Goal: Task Accomplishment & Management: Complete application form

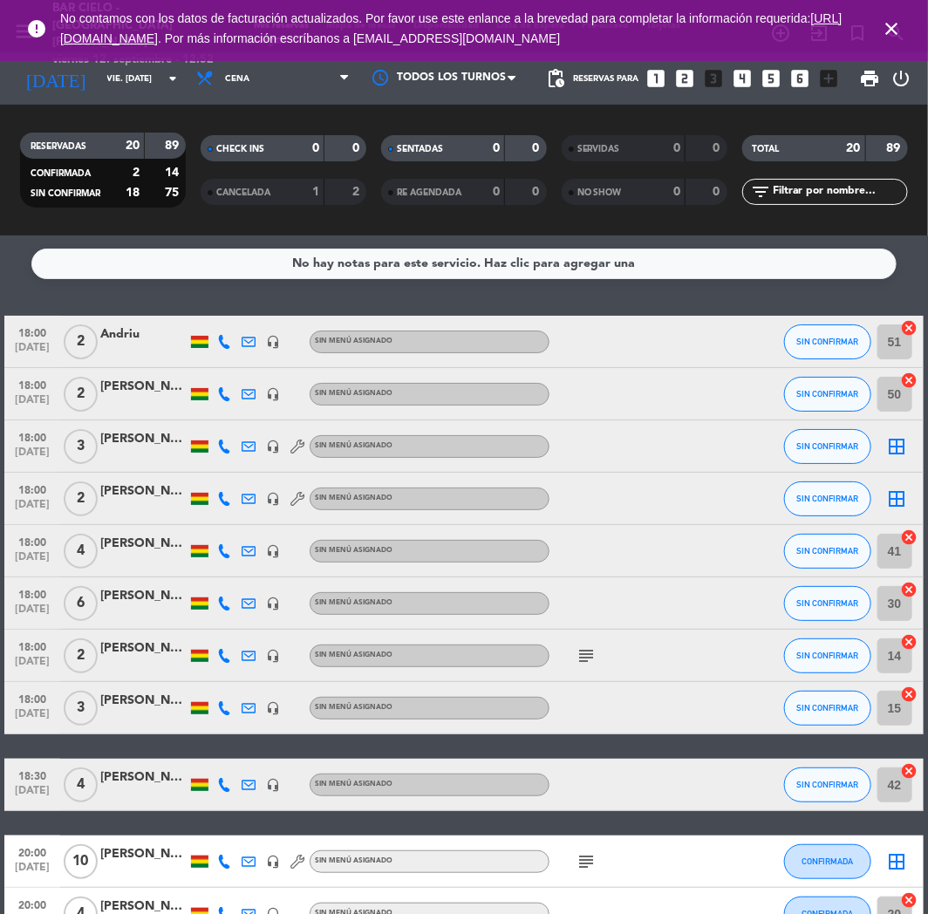
click at [690, 84] on icon "looks_two" at bounding box center [685, 78] width 23 height 23
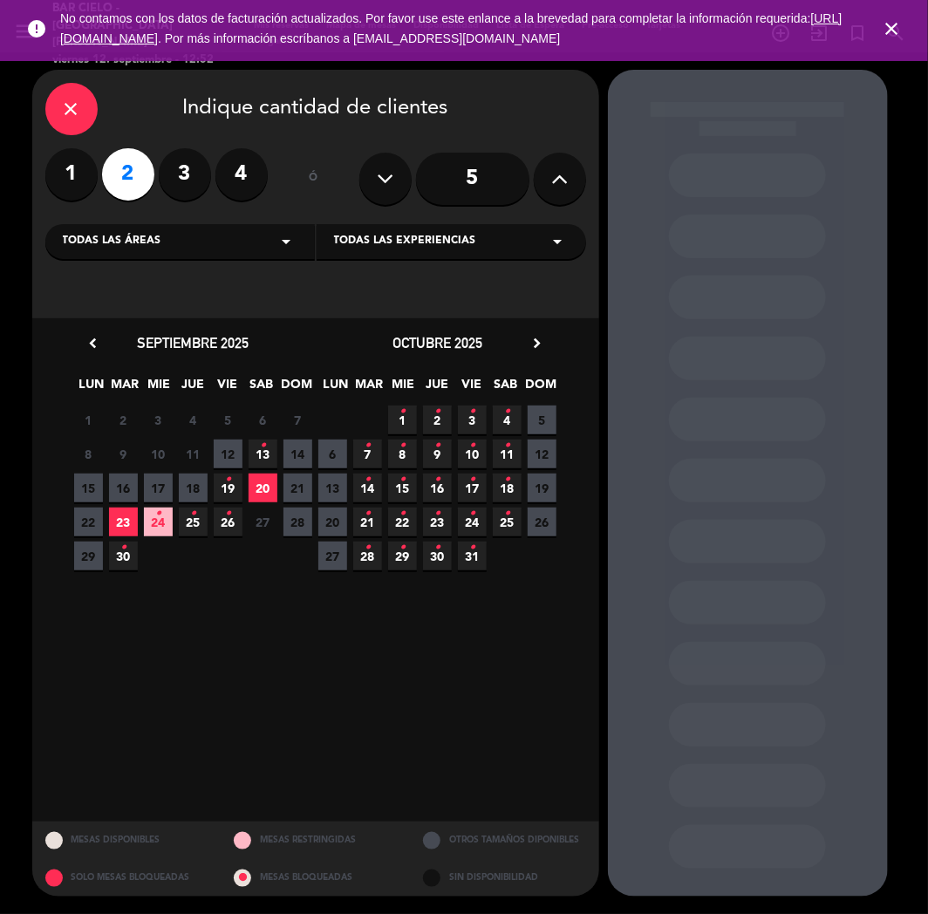
click at [263, 486] on span "20" at bounding box center [262, 487] width 29 height 29
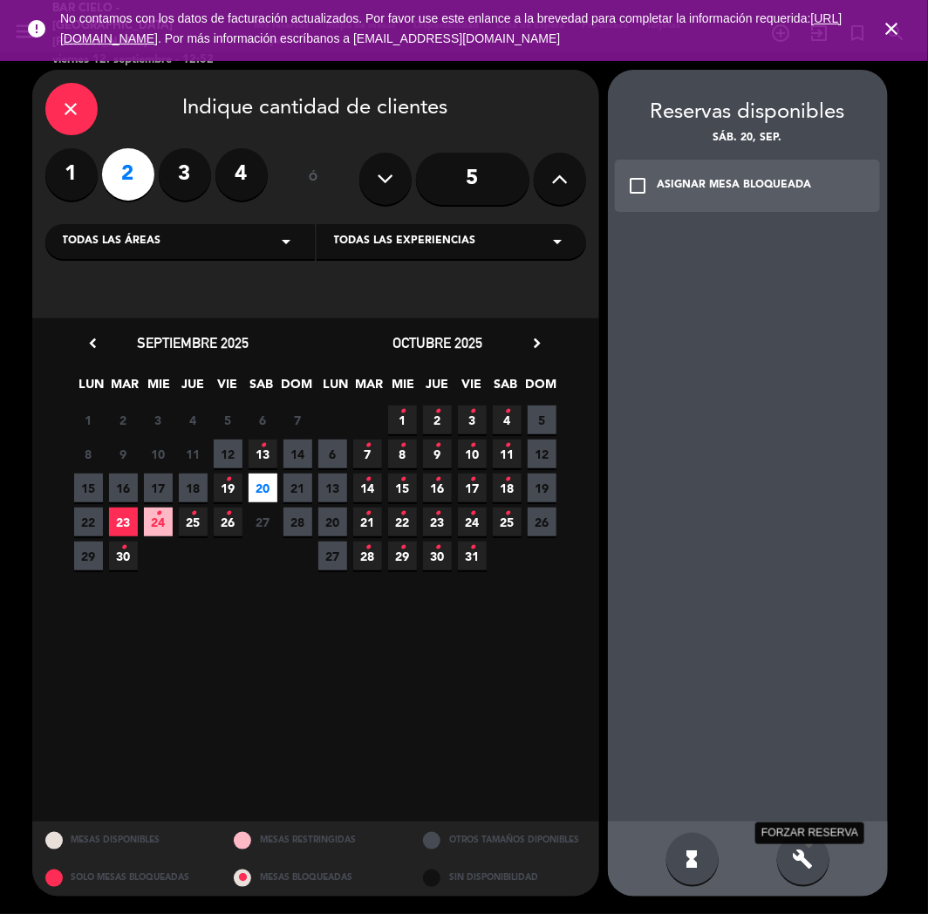
click at [806, 865] on icon "build" at bounding box center [802, 858] width 21 height 21
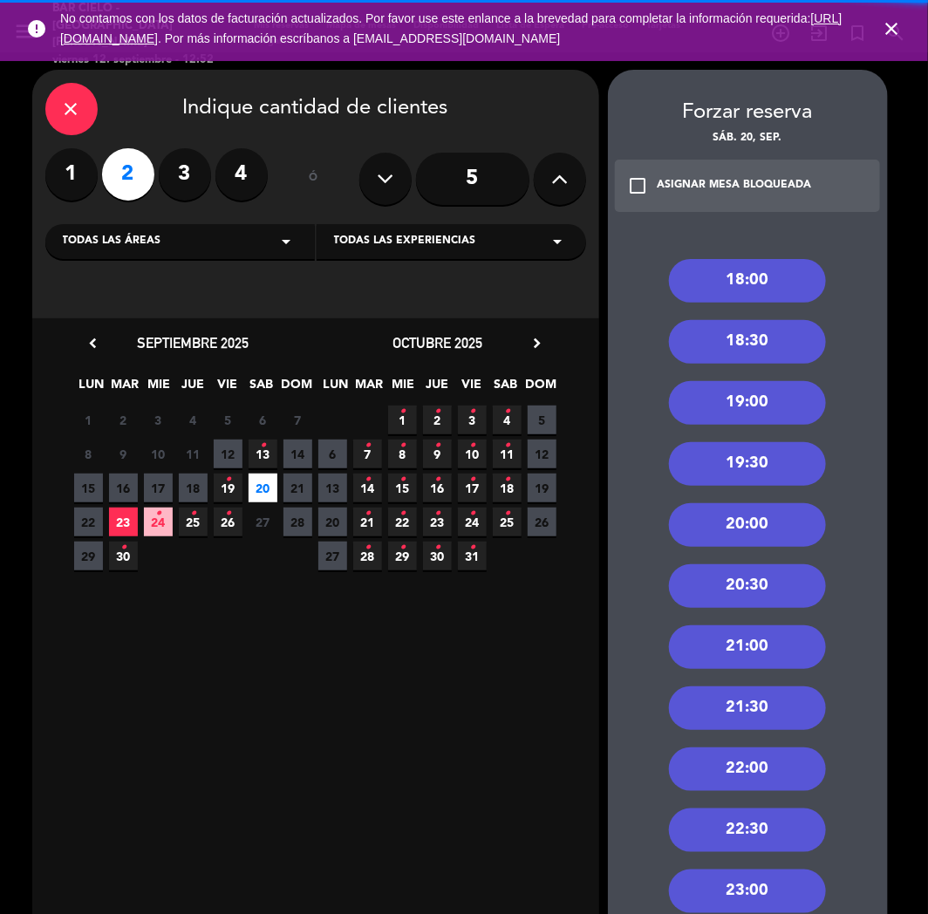
click at [761, 752] on div "22:00" at bounding box center [747, 769] width 157 height 44
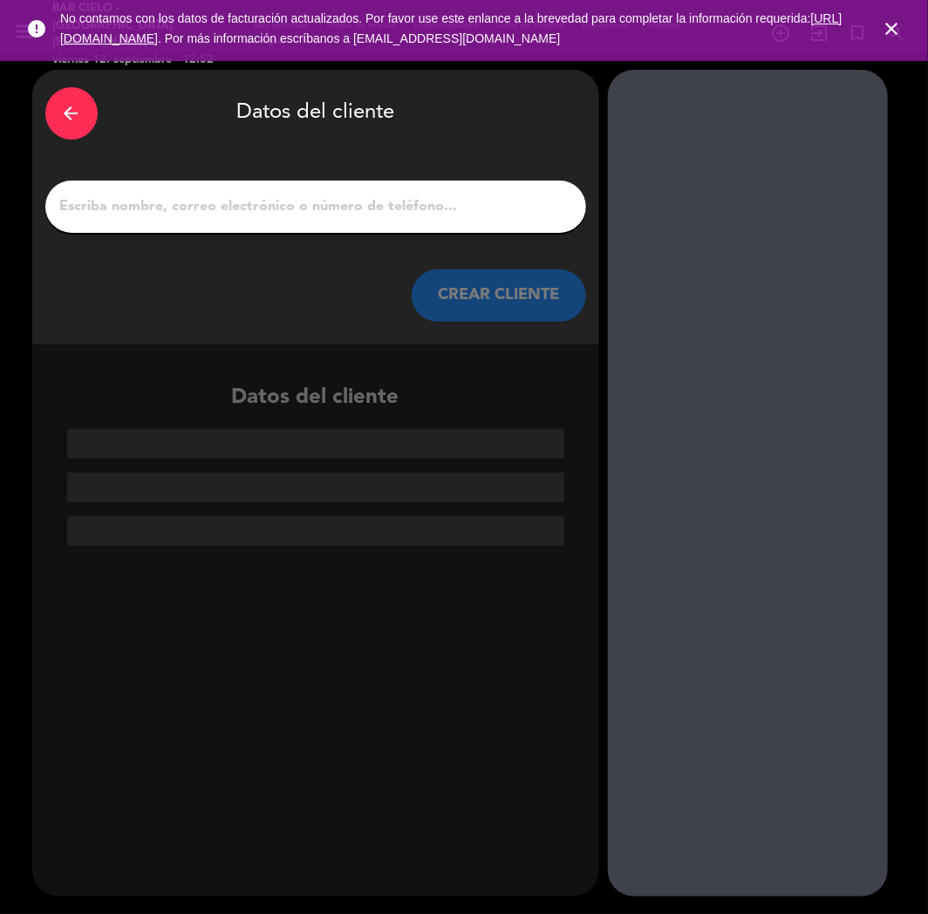
click at [475, 216] on input "1" at bounding box center [315, 206] width 514 height 24
paste input "[PERSON_NAME] [PERSON_NAME]"
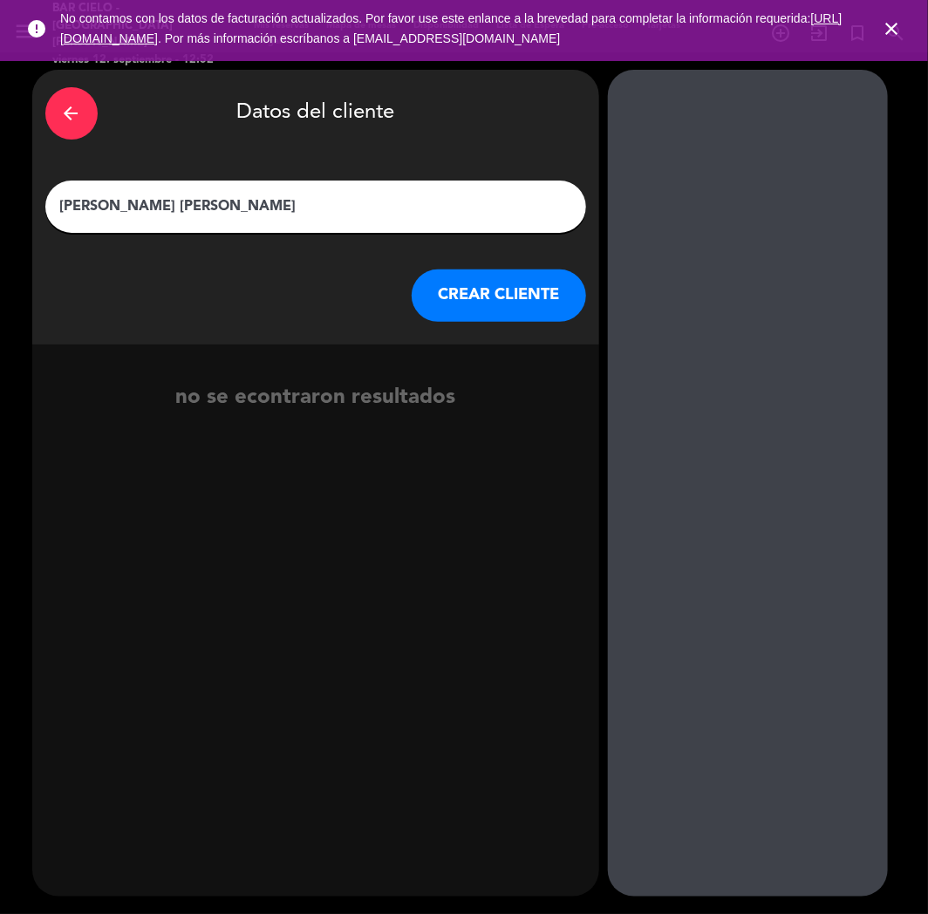
type input "[PERSON_NAME] [PERSON_NAME]"
click at [471, 300] on button "CREAR CLIENTE" at bounding box center [499, 295] width 174 height 52
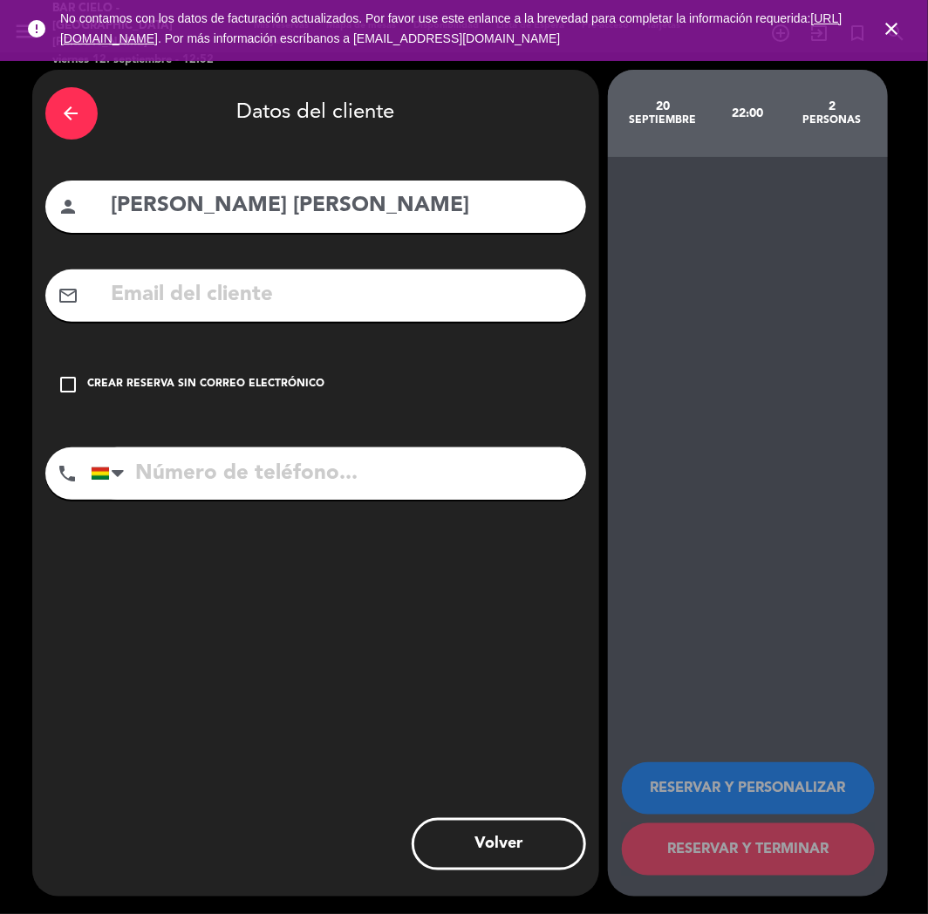
click at [469, 300] on input "text" at bounding box center [341, 295] width 463 height 36
paste input "[EMAIL_ADDRESS][DOMAIN_NAME]"
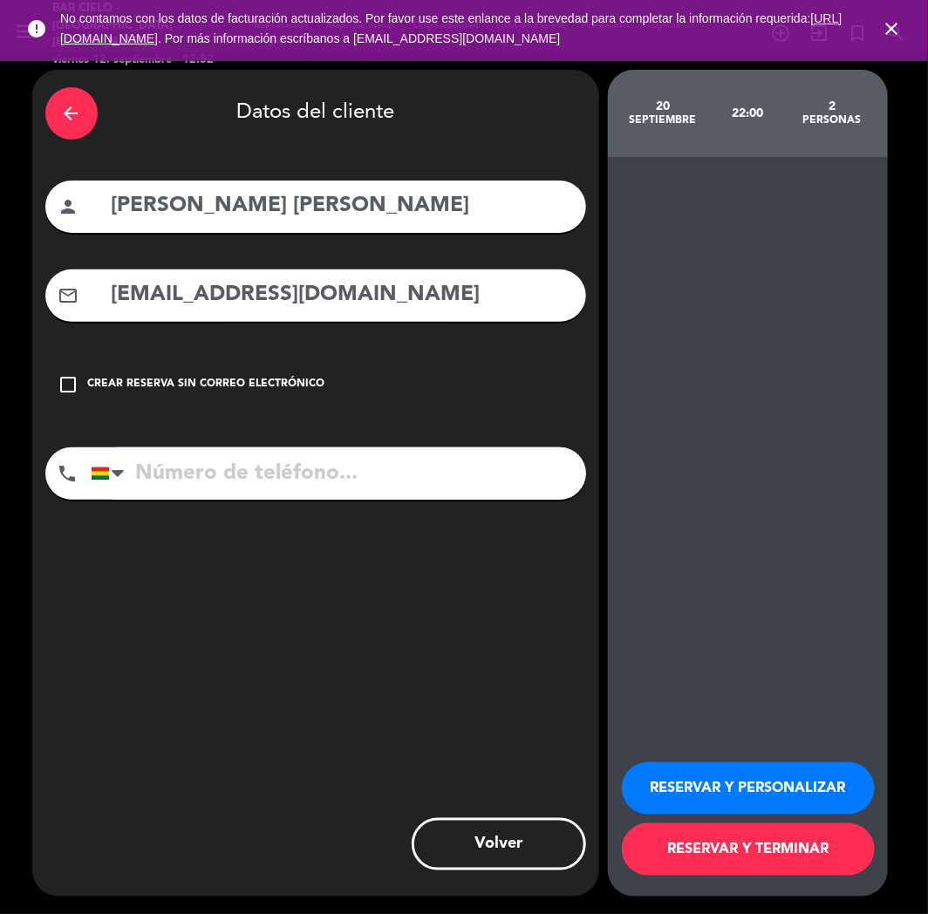
type input "[EMAIL_ADDRESS][DOMAIN_NAME]"
click at [486, 473] on input "tel" at bounding box center [338, 473] width 495 height 52
paste input "78295163"
type input "78295163"
click at [759, 787] on button "RESERVAR Y PERSONALIZAR" at bounding box center [748, 788] width 253 height 52
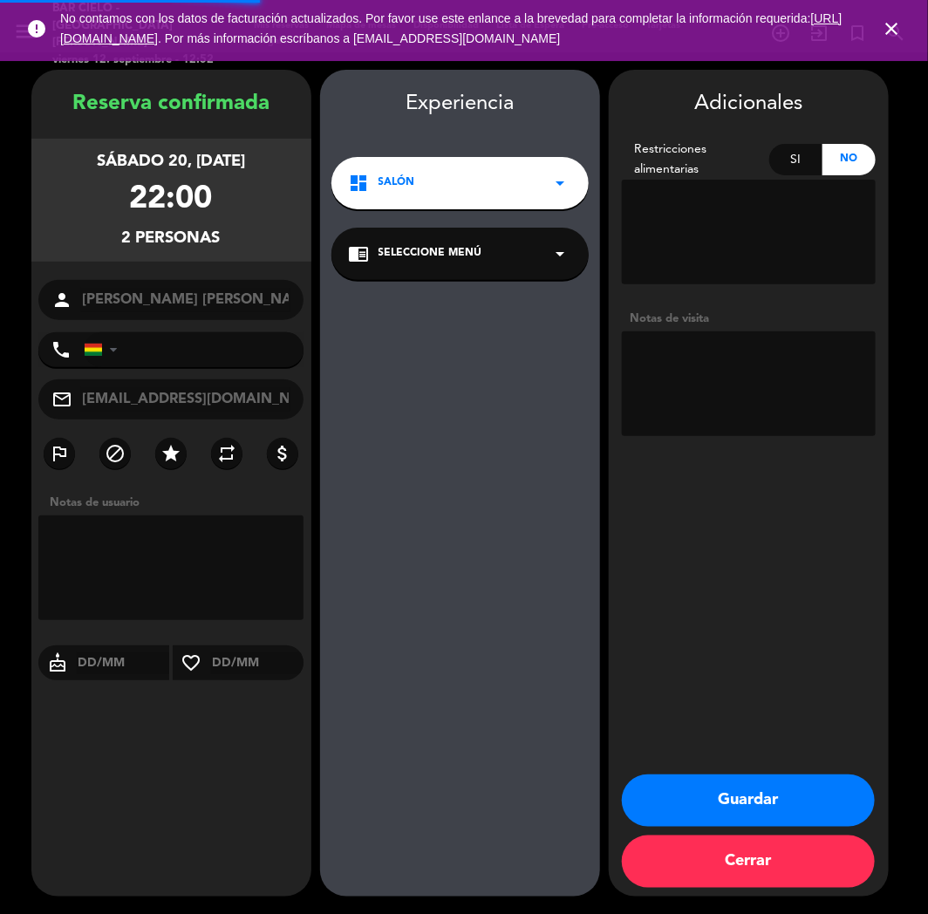
type input "[PHONE_NUMBER]"
click at [682, 380] on textarea at bounding box center [749, 383] width 254 height 105
paste textarea "78295163"
type textarea "78295163"
click at [825, 815] on button "Guardar" at bounding box center [748, 800] width 253 height 52
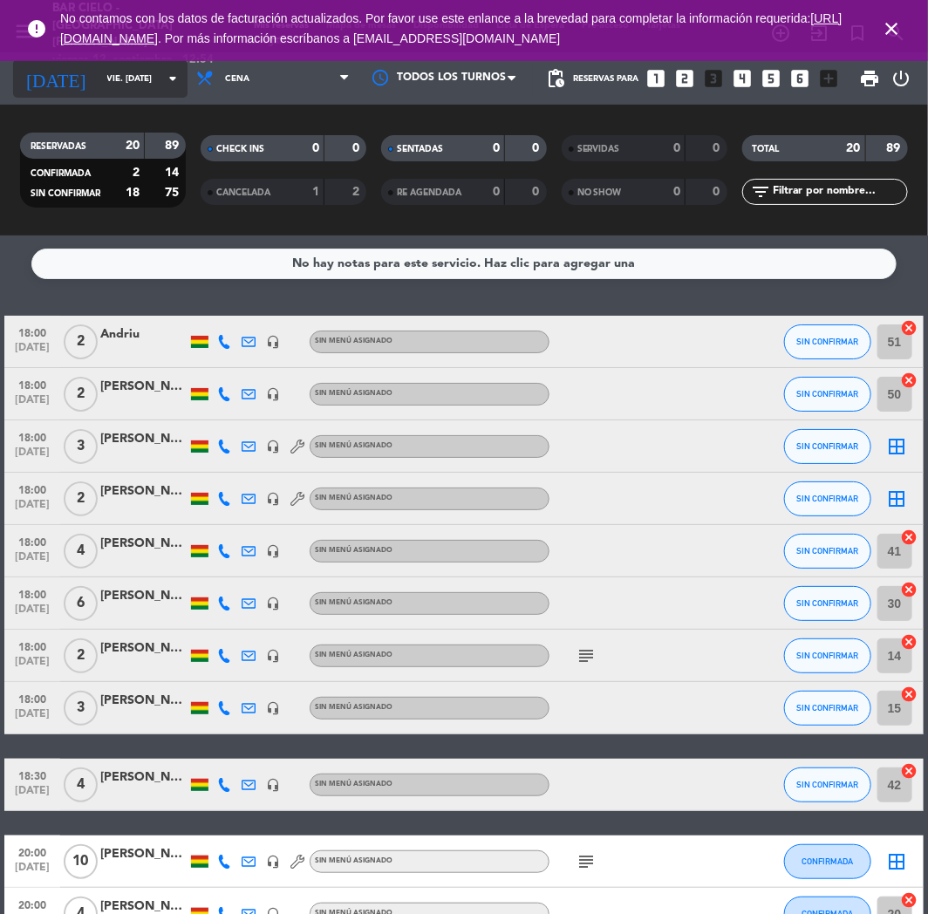
click at [133, 79] on input "vie. [DATE]" at bounding box center [158, 78] width 118 height 27
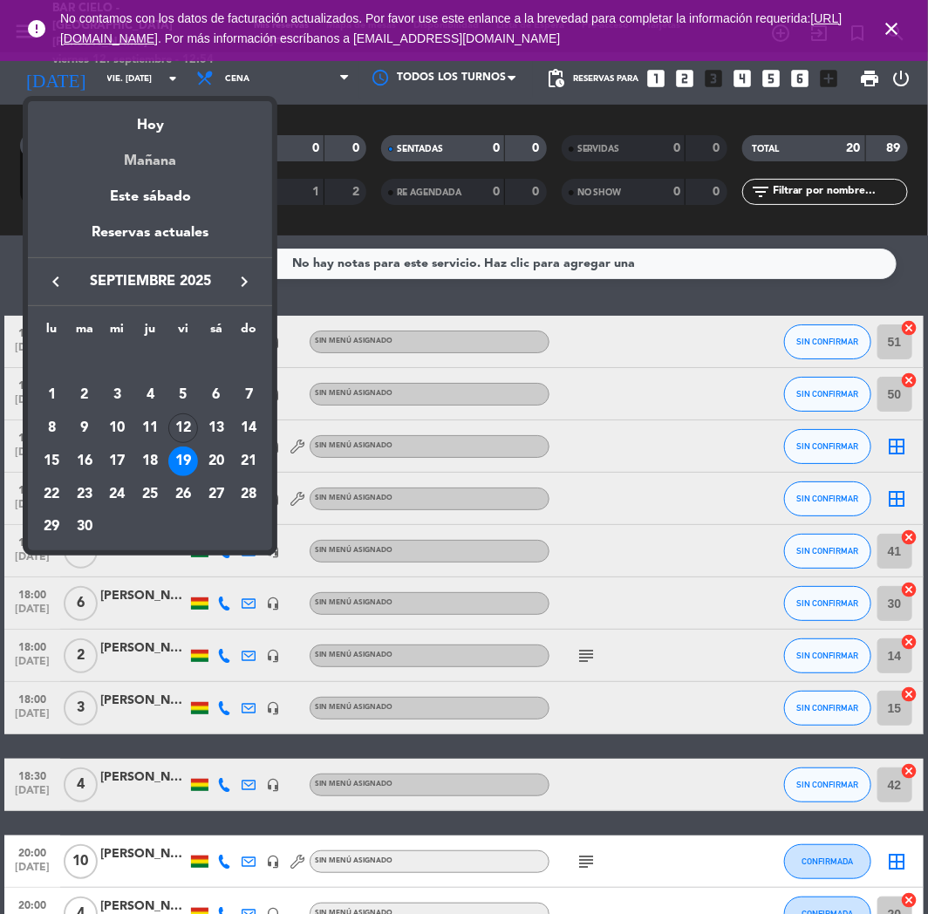
click at [167, 169] on div "Mañana" at bounding box center [150, 155] width 244 height 36
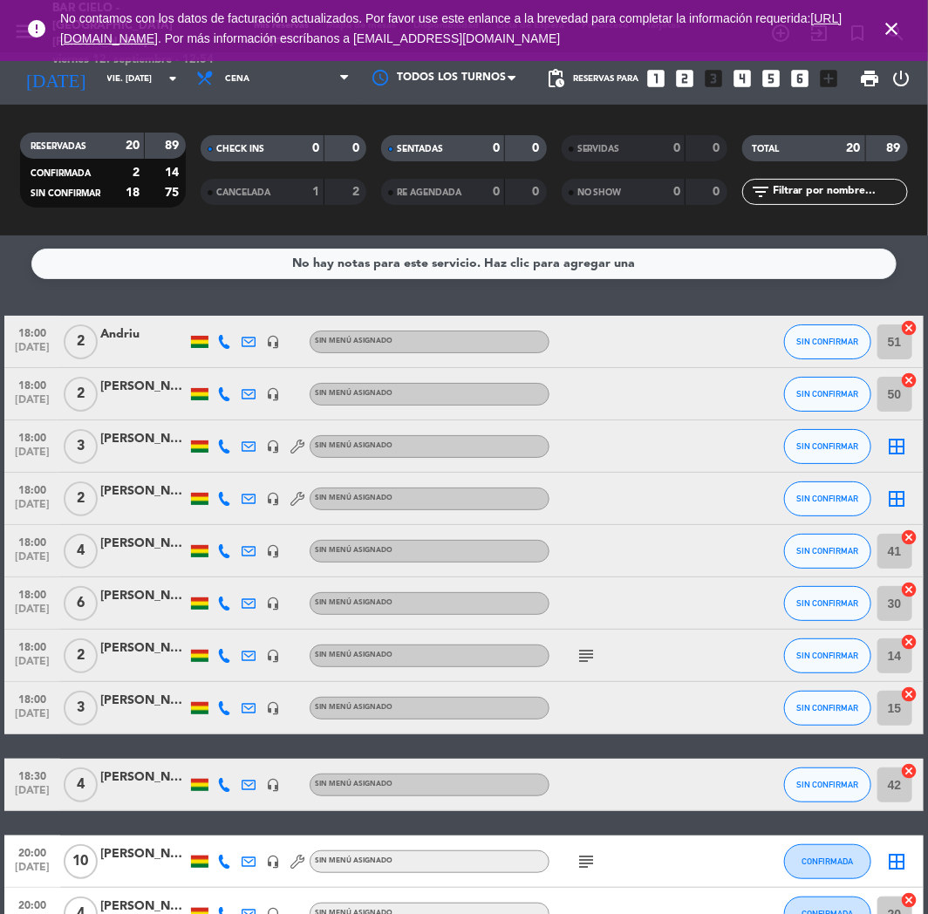
type input "sáb. [DATE]"
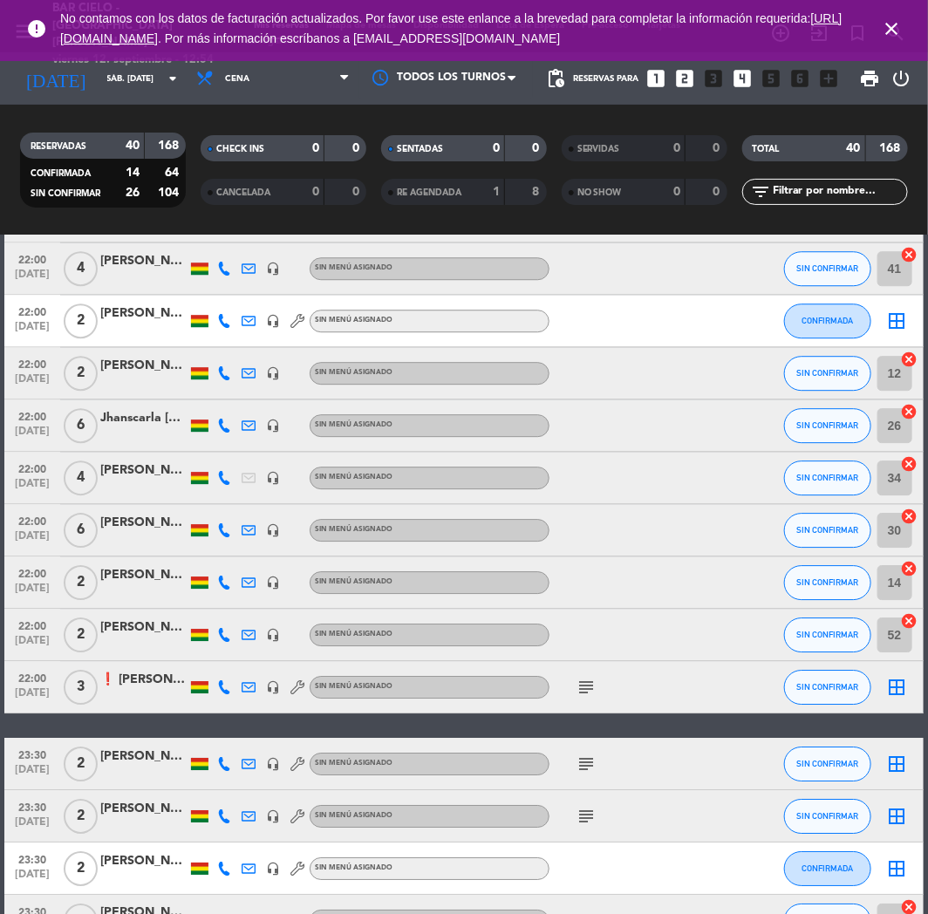
scroll to position [1727, 0]
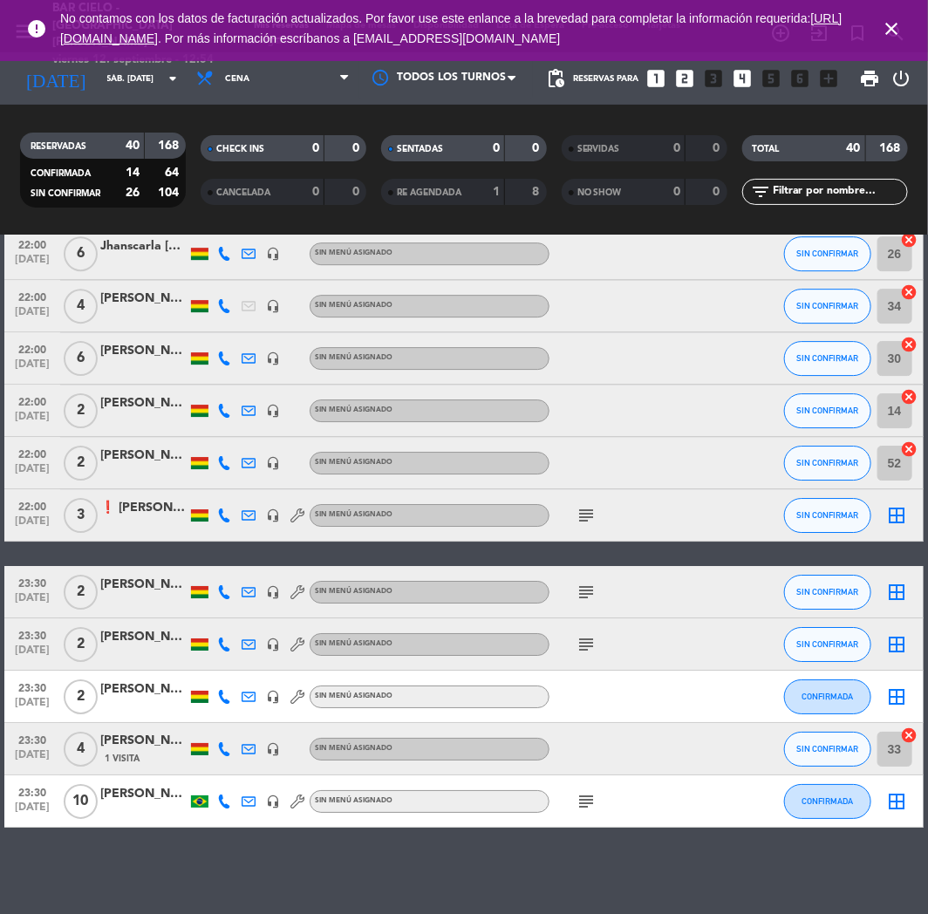
click at [743, 87] on icon "looks_4" at bounding box center [742, 78] width 23 height 23
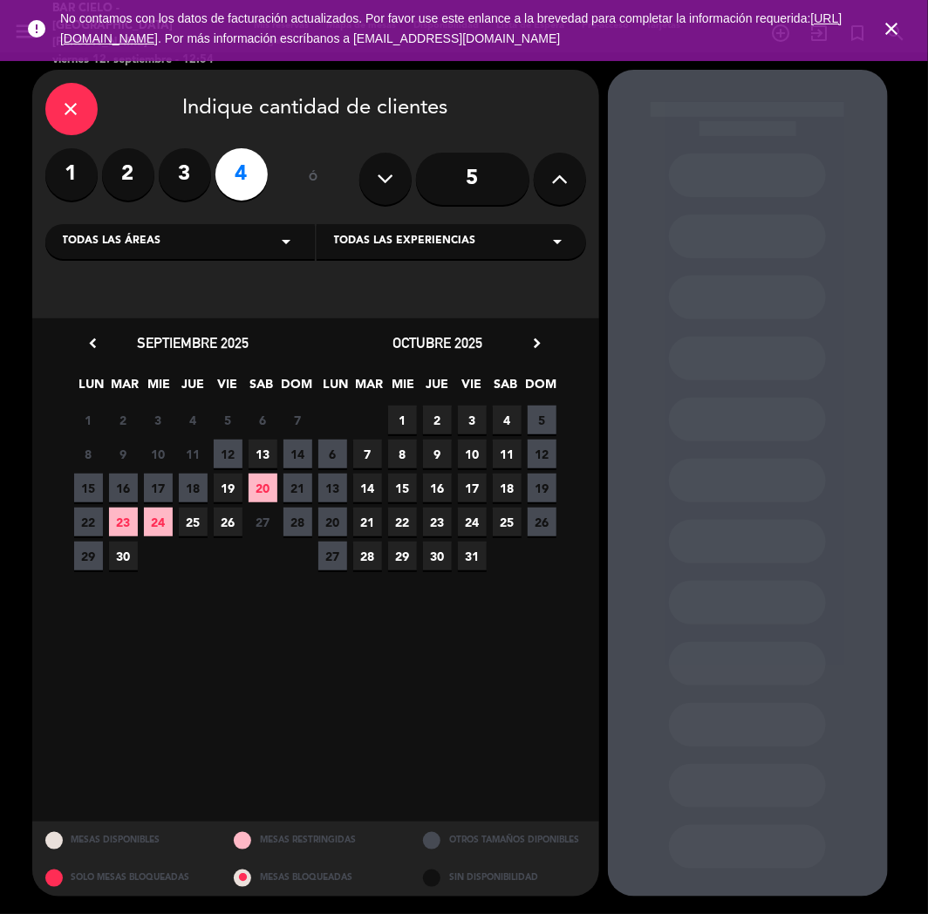
click at [276, 447] on span "13" at bounding box center [262, 453] width 29 height 29
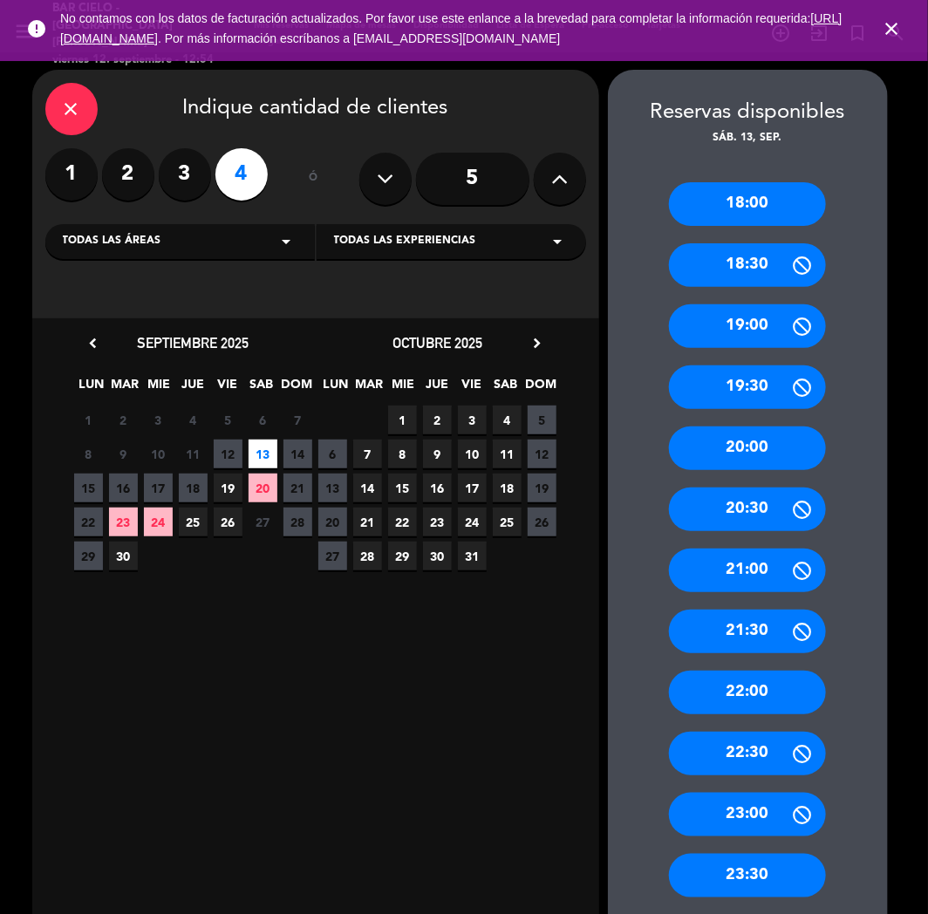
click at [785, 875] on div "23:30" at bounding box center [747, 876] width 157 height 44
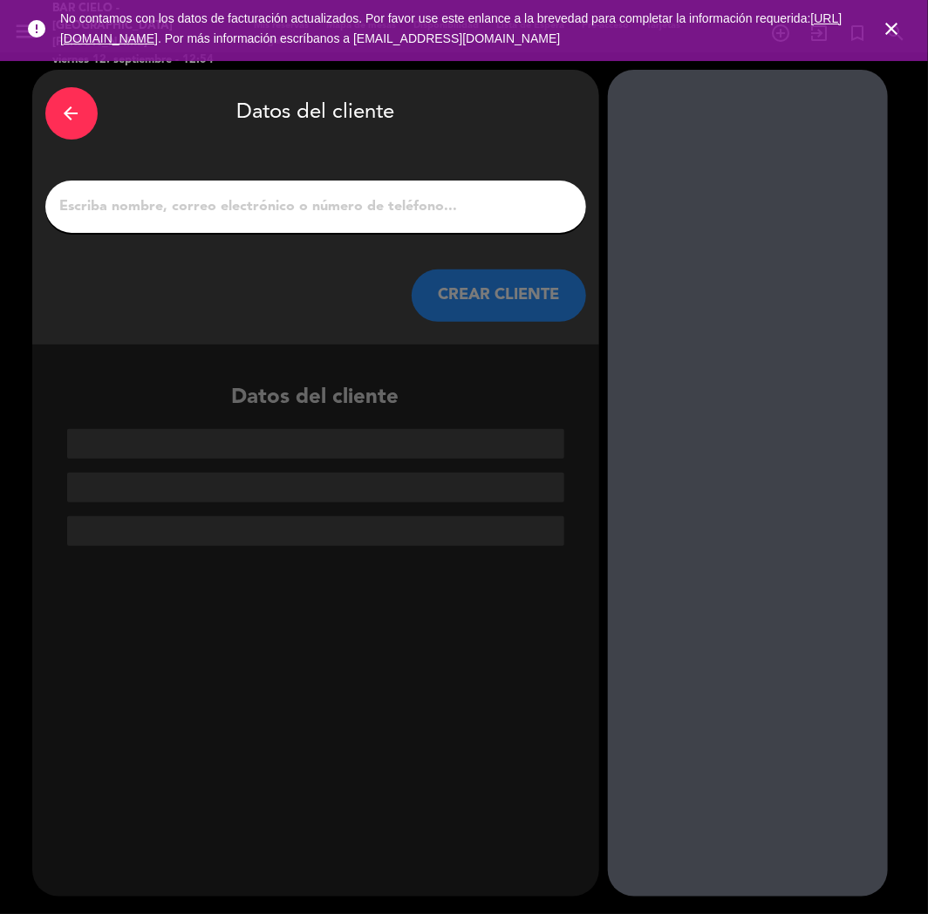
click at [213, 194] on input "1" at bounding box center [315, 206] width 514 height 24
paste input "[PERSON_NAME]"
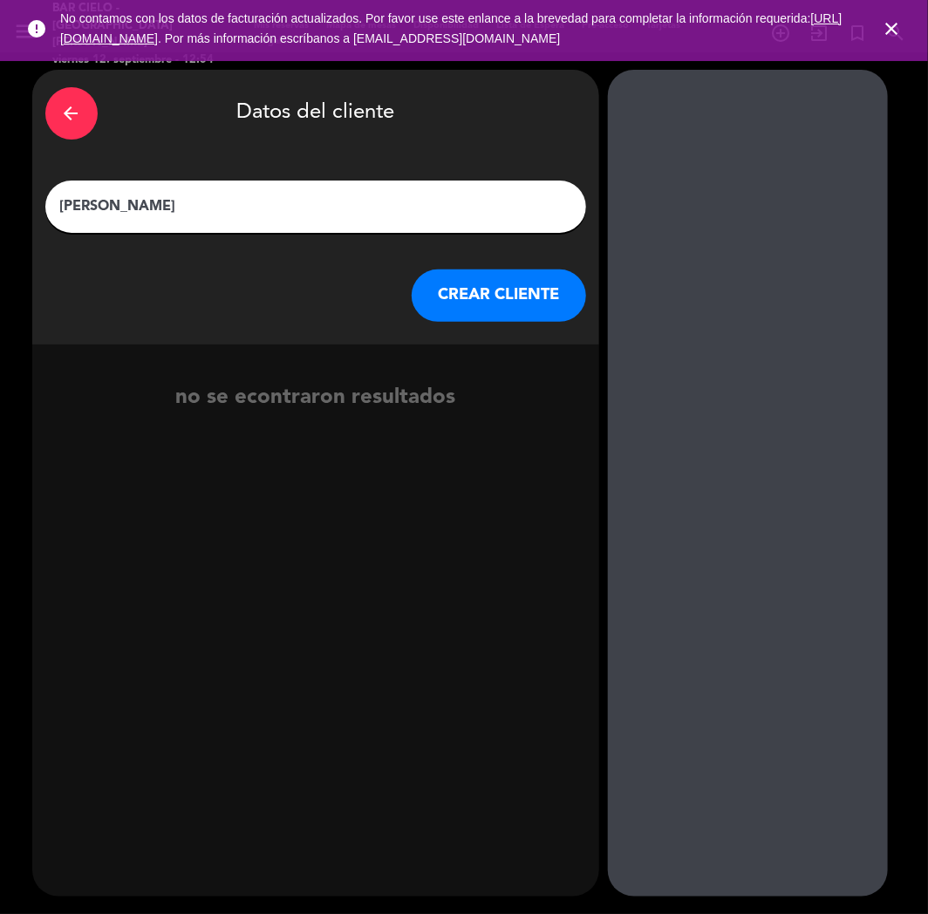
type input "[PERSON_NAME]"
click at [515, 292] on button "CREAR CLIENTE" at bounding box center [499, 295] width 174 height 52
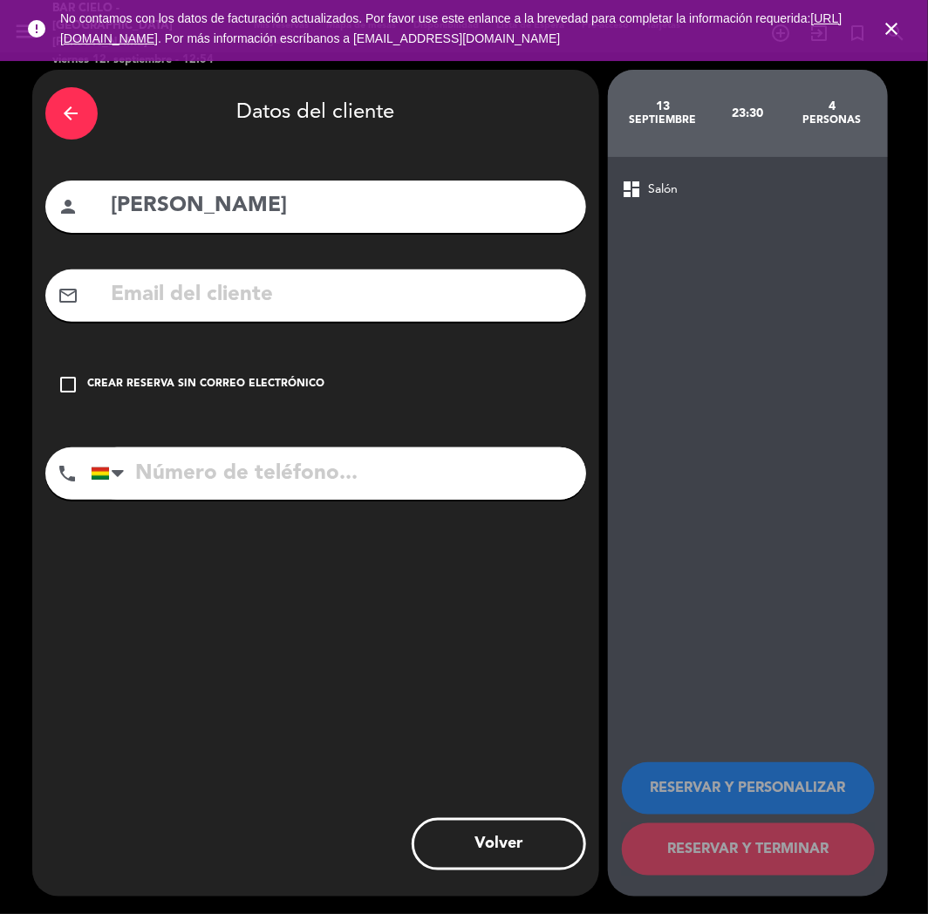
click at [302, 371] on div "check_box_outline_blank Crear reserva sin correo electrónico" at bounding box center [315, 384] width 541 height 52
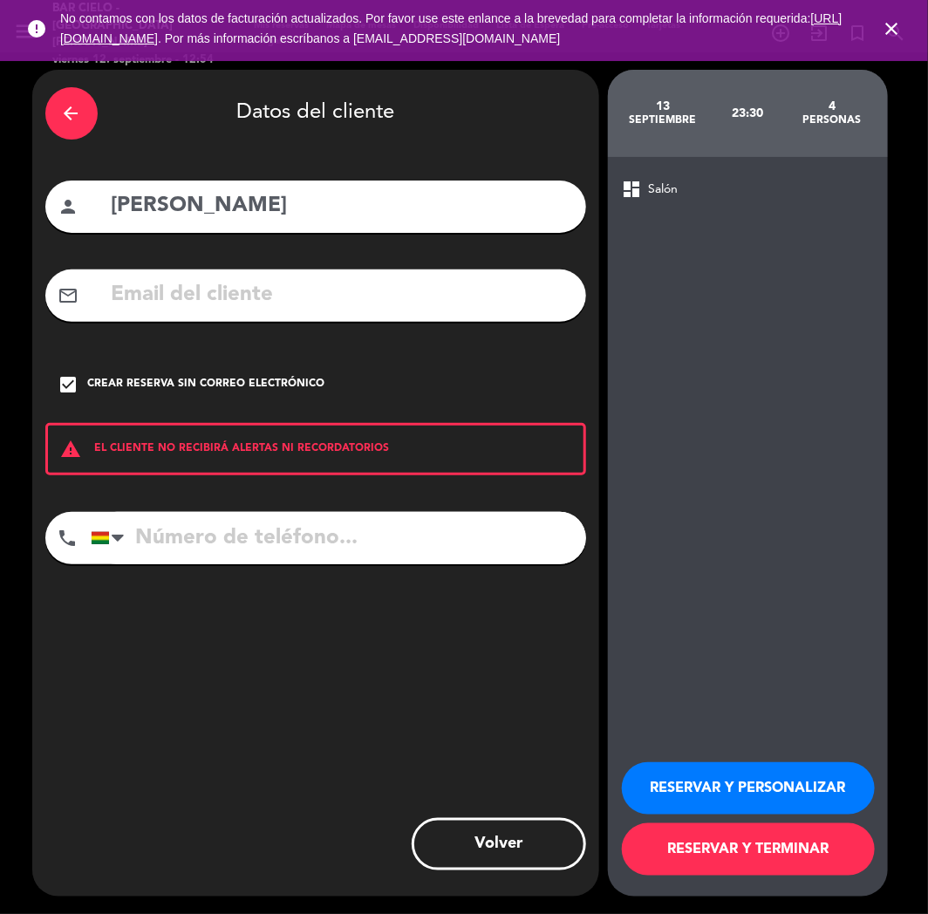
click at [375, 526] on input "tel" at bounding box center [338, 538] width 495 height 52
type input "70031032"
drag, startPoint x: 828, startPoint y: 793, endPoint x: 818, endPoint y: 791, distance: 10.8
click at [828, 793] on button "RESERVAR Y PERSONALIZAR" at bounding box center [748, 788] width 253 height 52
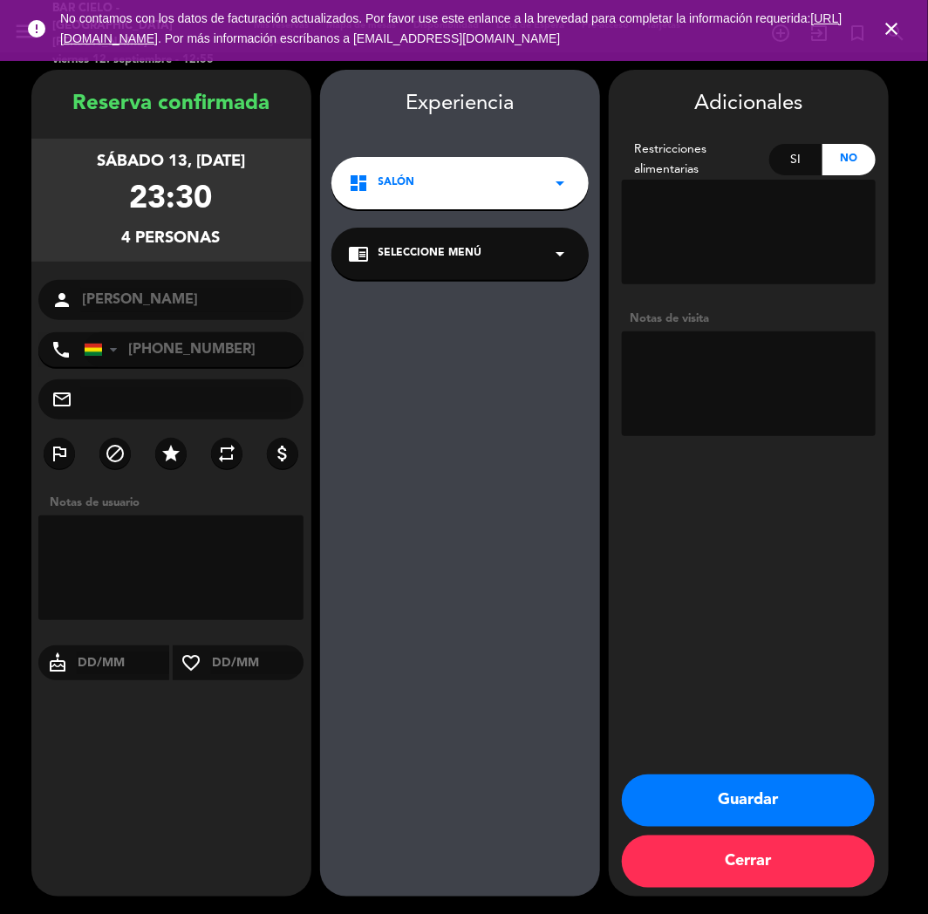
click at [857, 798] on button "Guardar" at bounding box center [748, 800] width 253 height 52
click at [833, 802] on div "menu Bar Cielo - [GEOGRAPHIC_DATA][PERSON_NAME] 12. septiembre - 12:55 Mis rese…" at bounding box center [464, 457] width 928 height 914
